Goal: Information Seeking & Learning: Learn about a topic

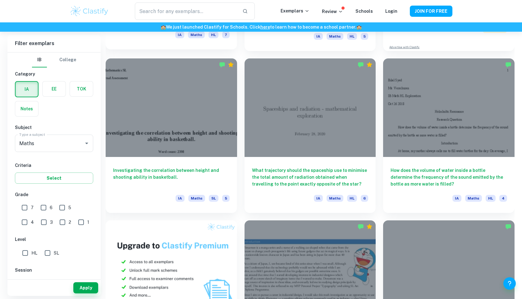
scroll to position [318, 0]
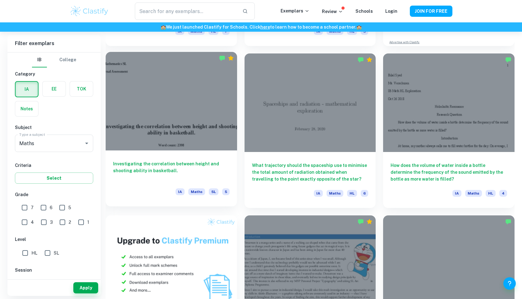
click at [182, 162] on h6 "Investigating the correlation between height and shooting ability in basketball." at bounding box center [171, 170] width 116 height 21
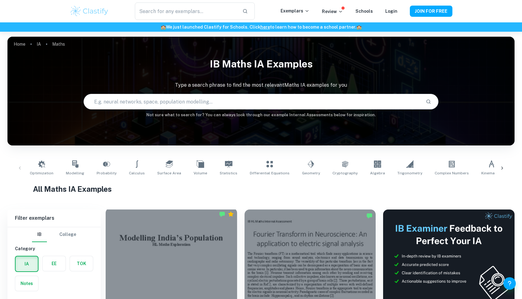
scroll to position [105, 0]
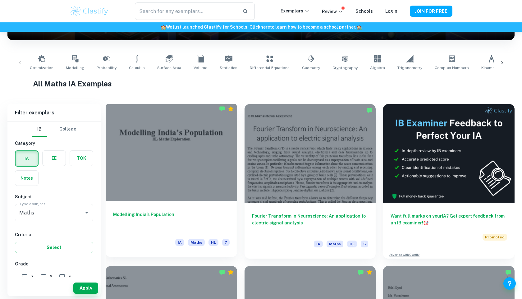
click at [164, 215] on h6 "Modelling India’s Population" at bounding box center [171, 221] width 116 height 21
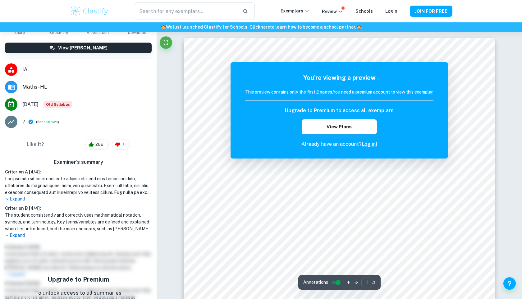
scroll to position [35, 0]
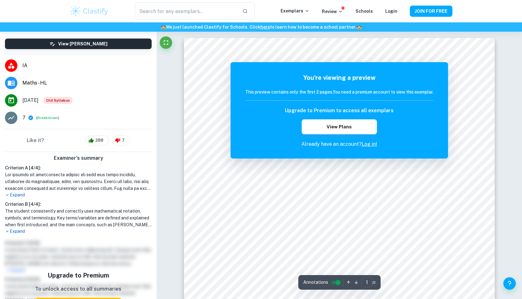
click at [75, 203] on h6 "Criterion B [ 4 / 4 ]:" at bounding box center [78, 204] width 147 height 7
